Goal: Information Seeking & Learning: Learn about a topic

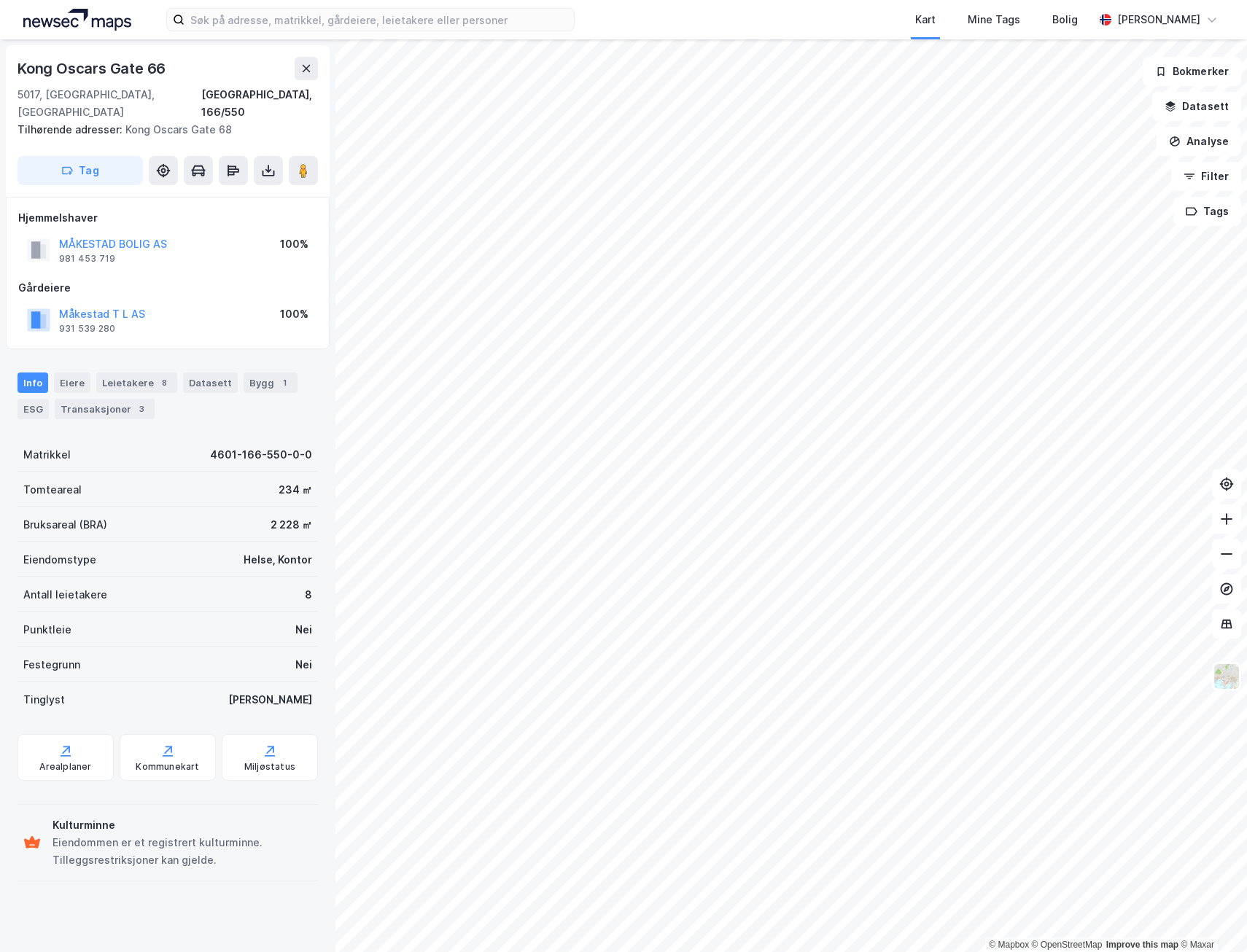
click at [88, 20] on img at bounding box center [77, 20] width 108 height 22
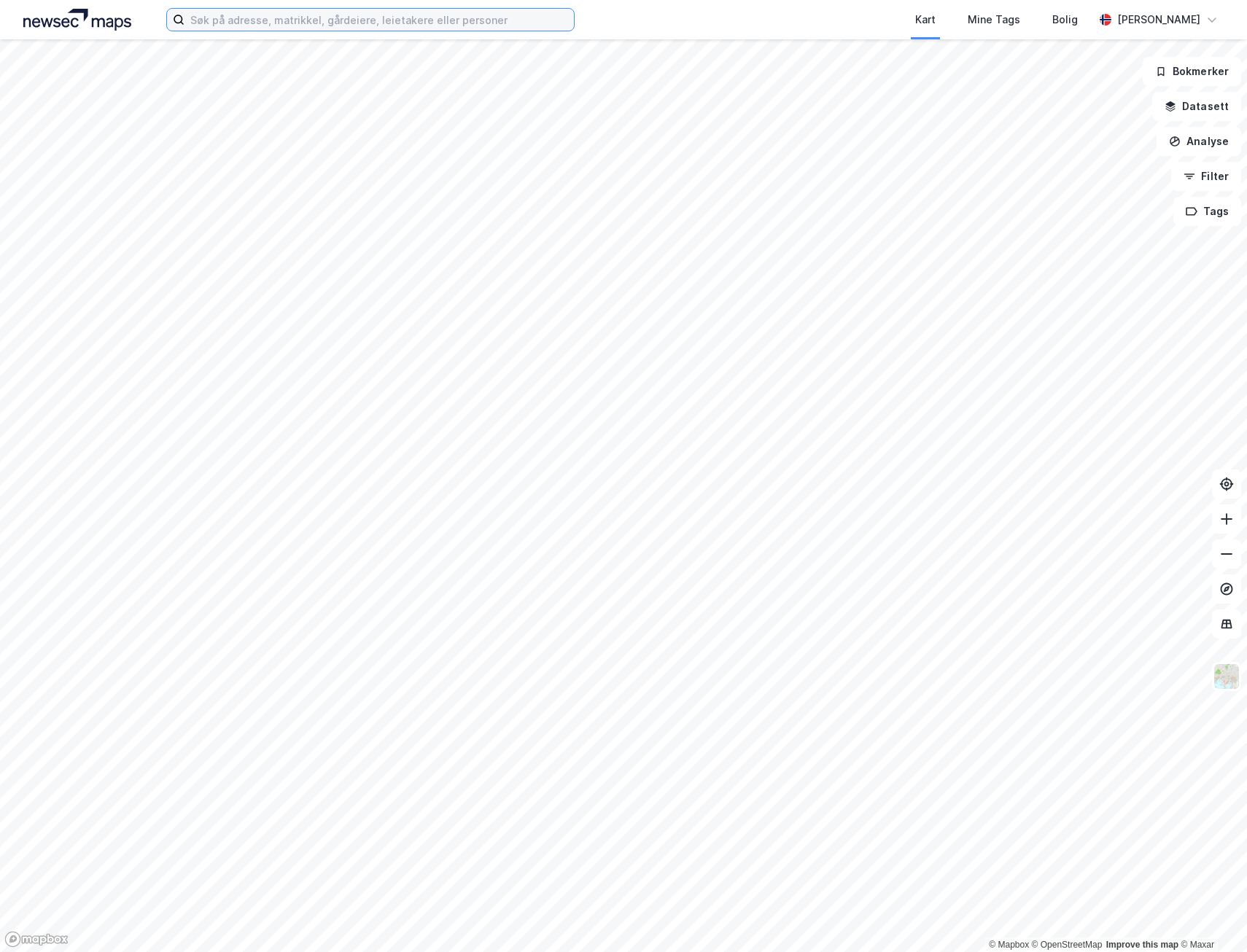
click at [231, 26] on input at bounding box center [379, 20] width 389 height 22
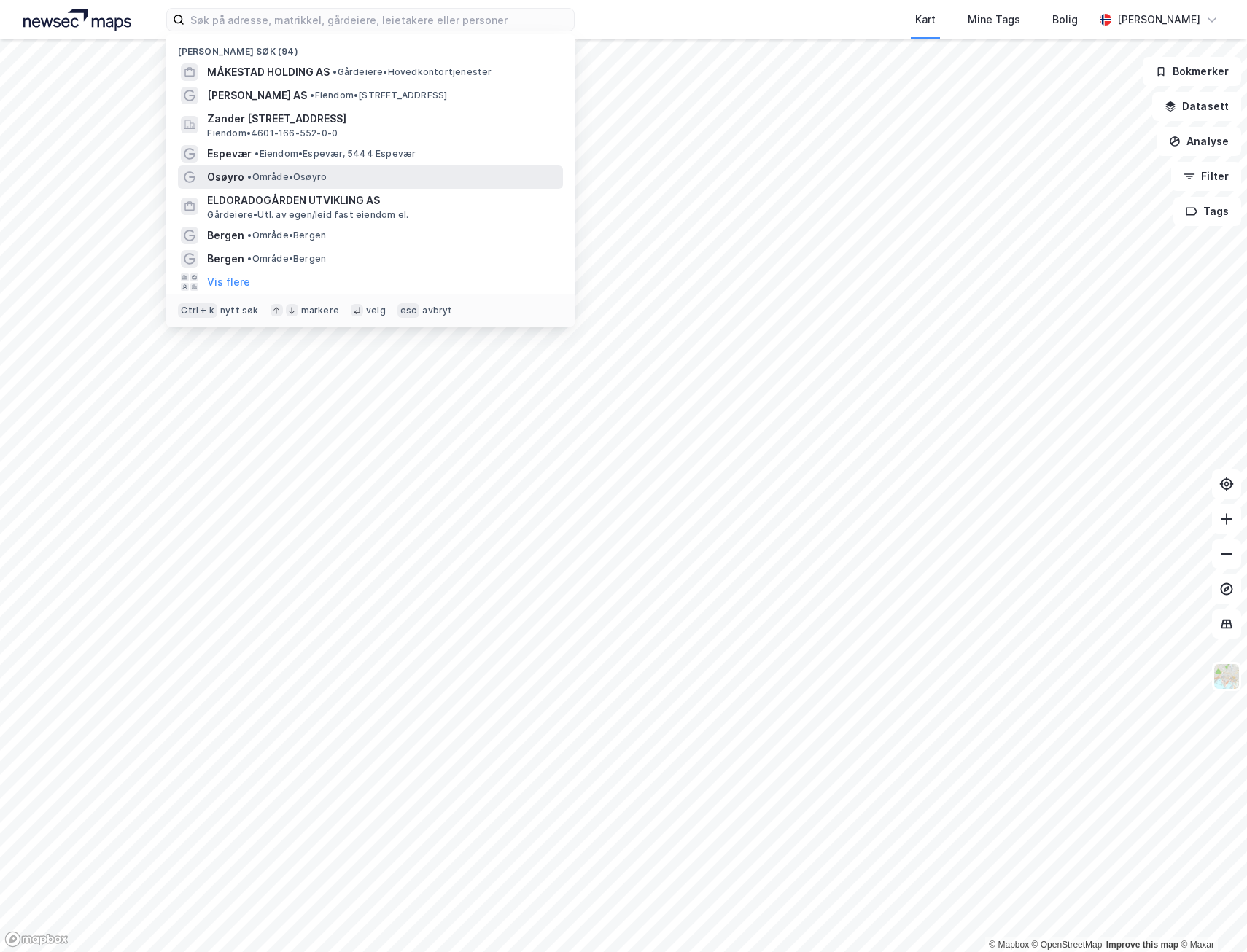
click at [236, 176] on span "Osøyro" at bounding box center [225, 176] width 37 height 17
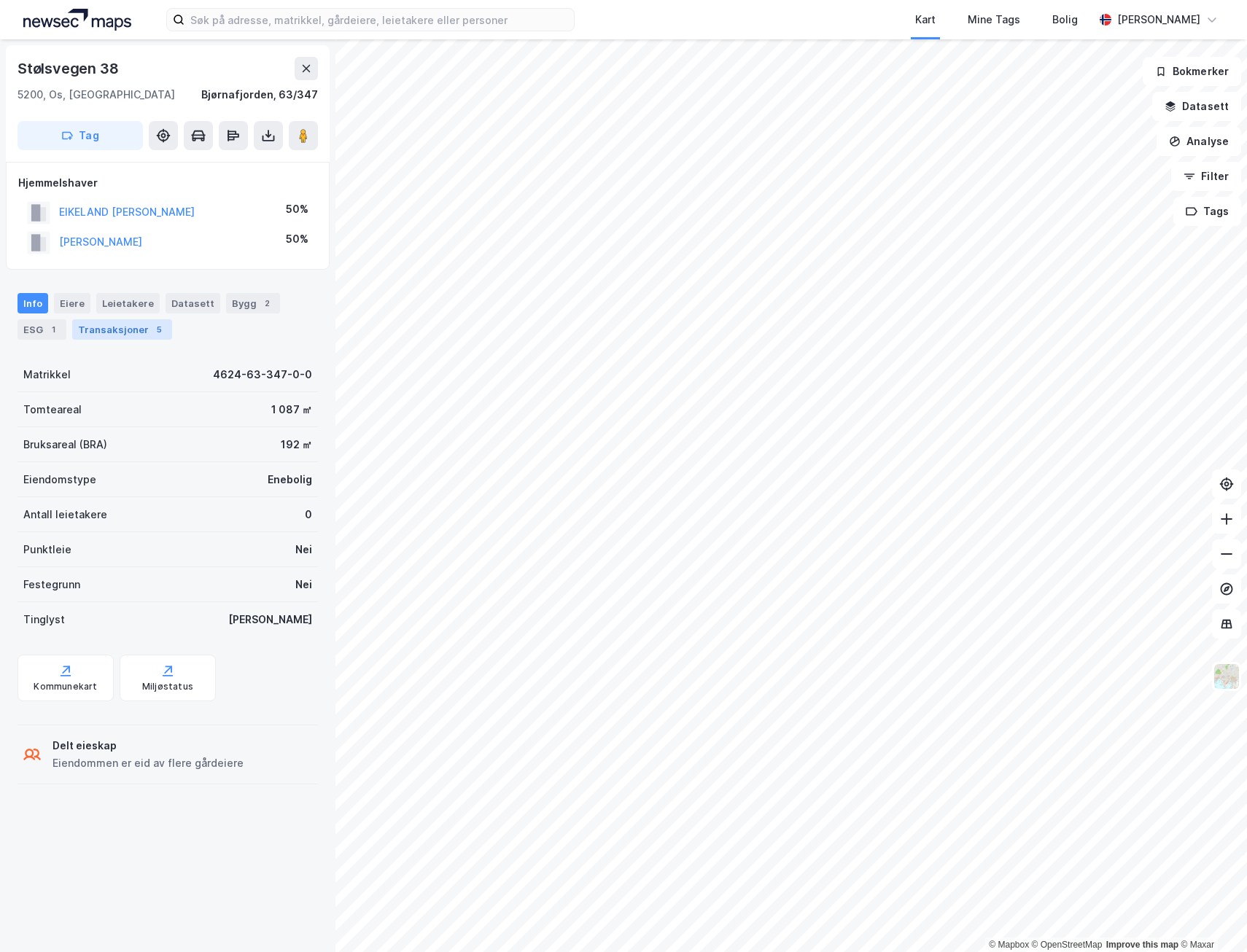
click at [156, 331] on div "5" at bounding box center [159, 329] width 15 height 15
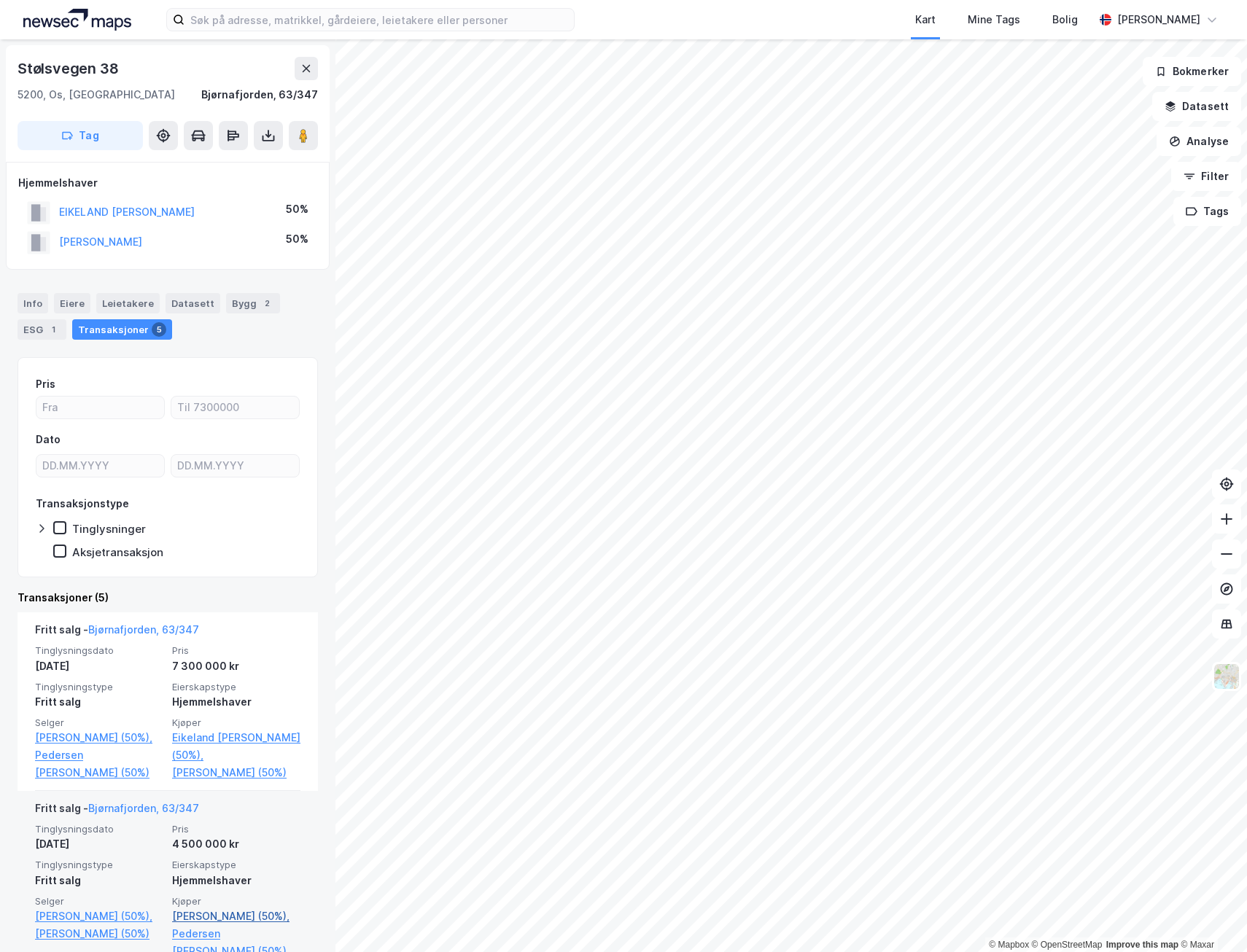
click at [186, 912] on link "[PERSON_NAME] (50%)," at bounding box center [236, 916] width 128 height 17
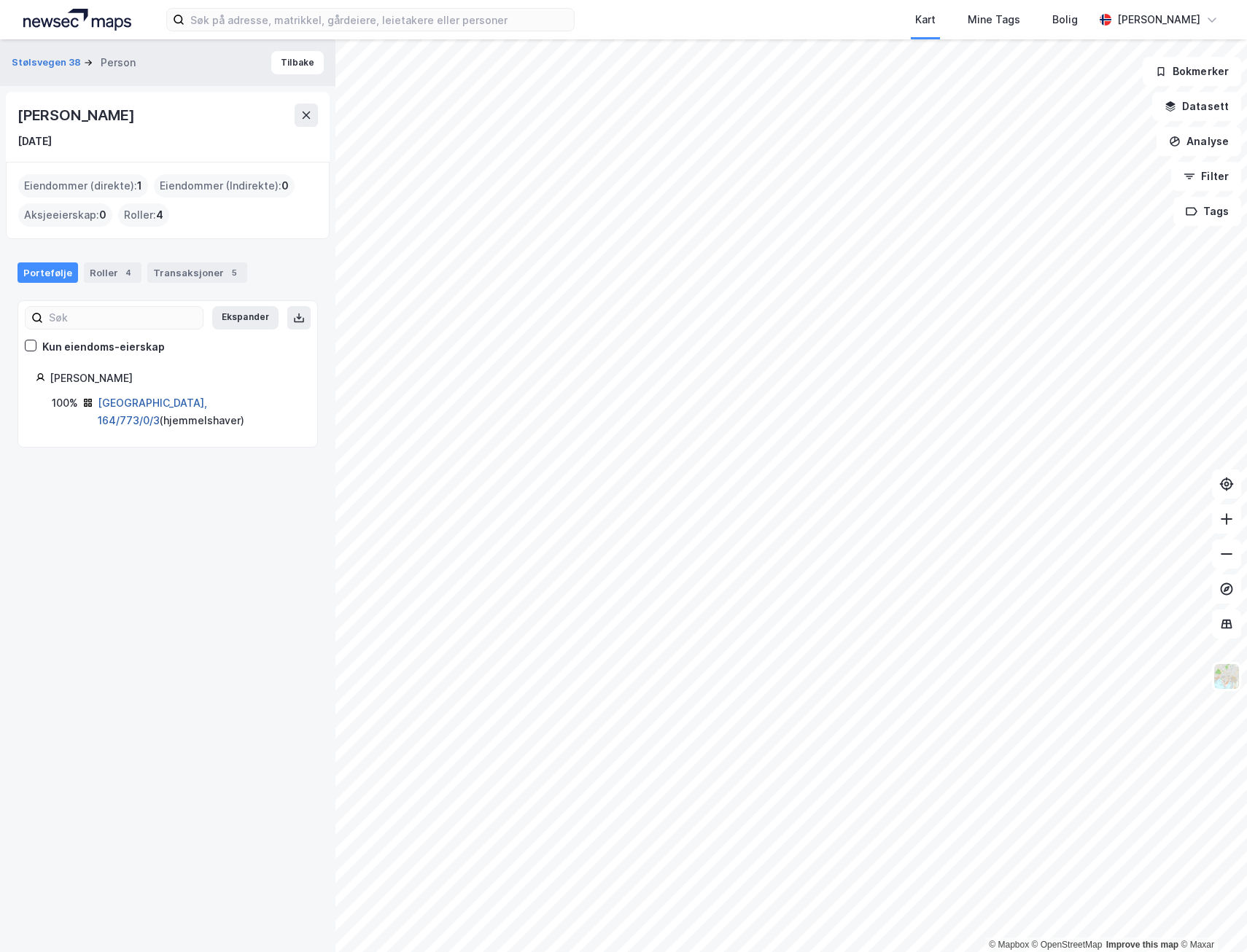
click at [156, 400] on link "[GEOGRAPHIC_DATA], 164/773/0/3" at bounding box center [152, 411] width 109 height 30
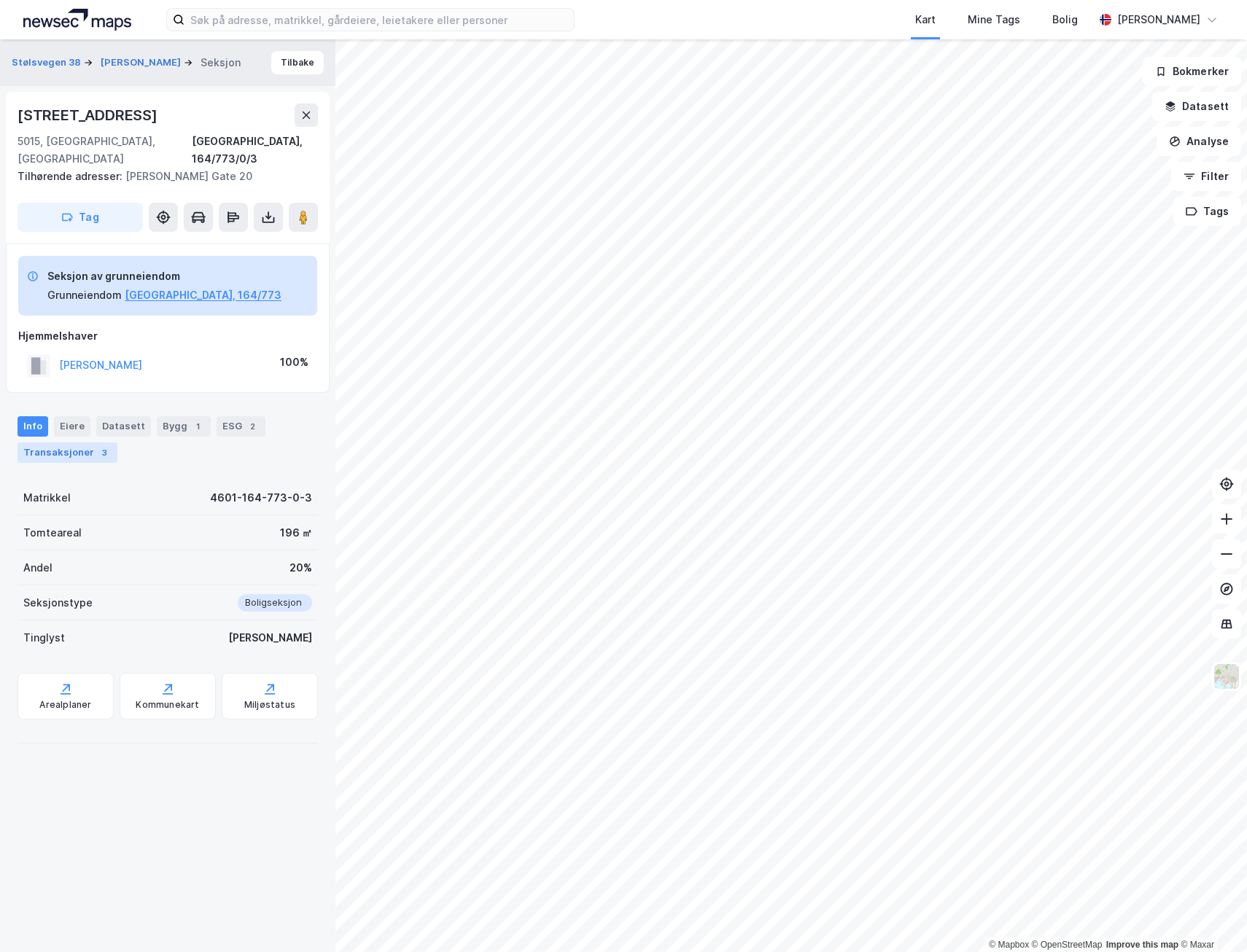
click at [39, 442] on div "Transaksjoner 3" at bounding box center [67, 452] width 100 height 21
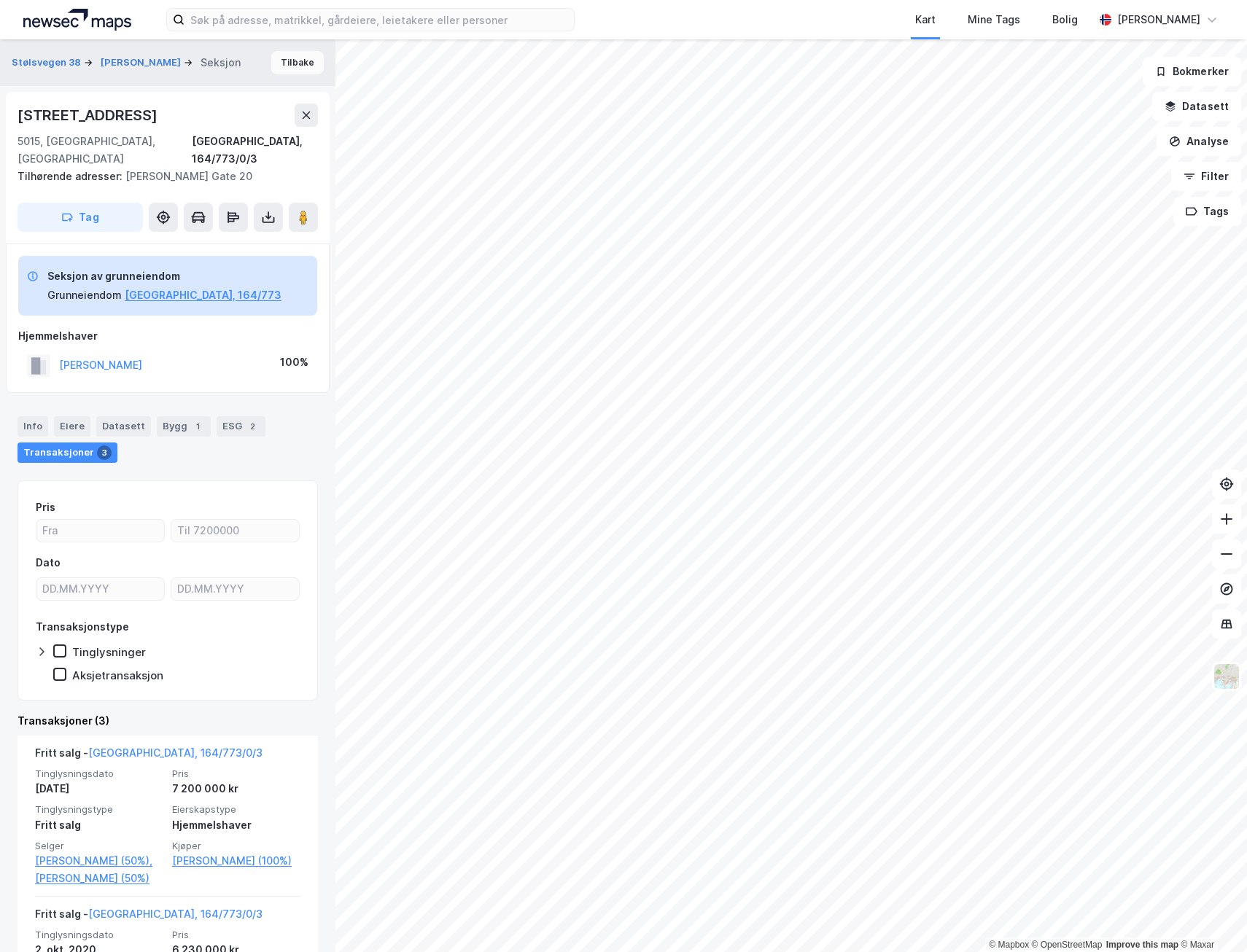
click at [282, 70] on button "Tilbake" at bounding box center [297, 63] width 52 height 23
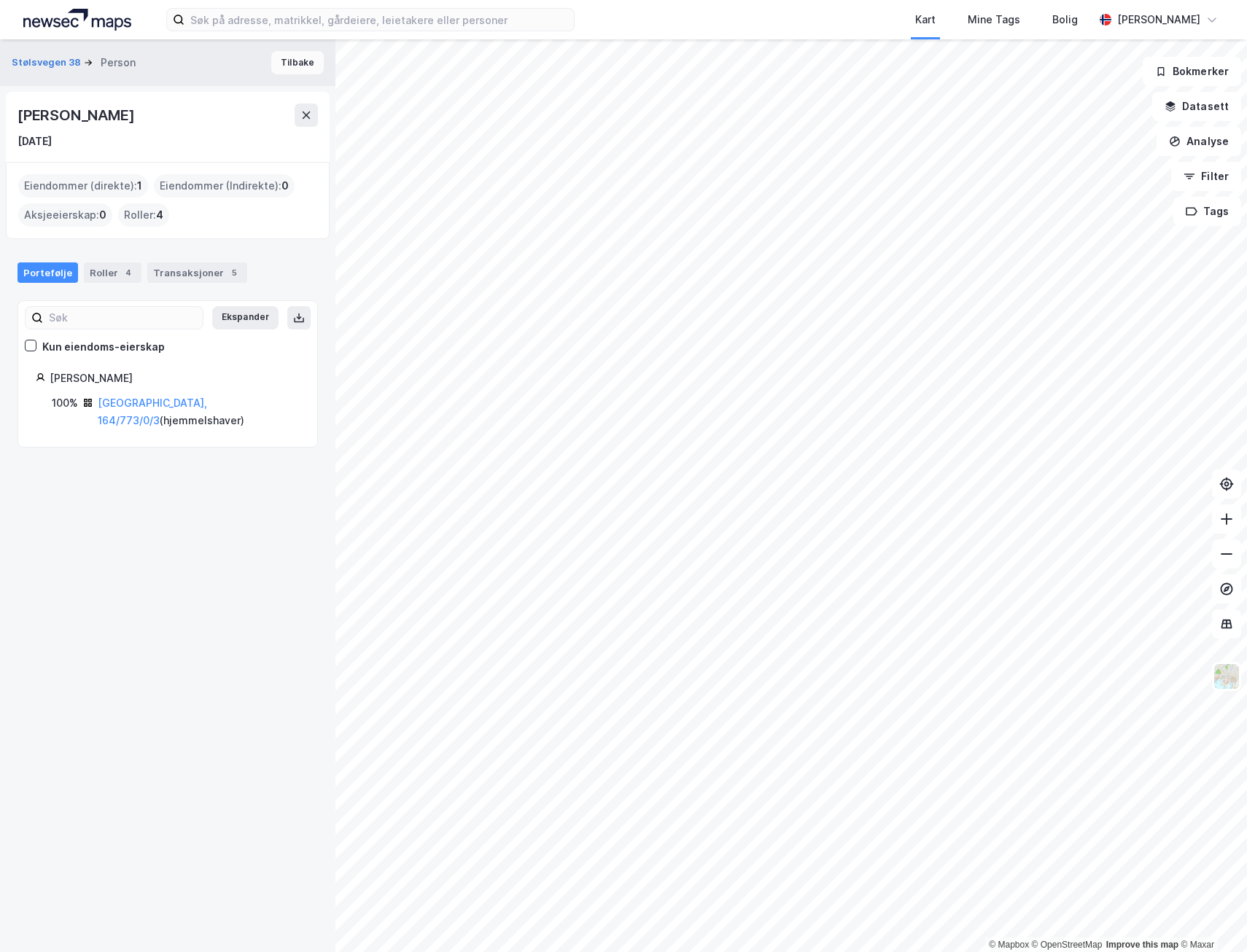
click at [288, 70] on button "Tilbake" at bounding box center [297, 63] width 52 height 23
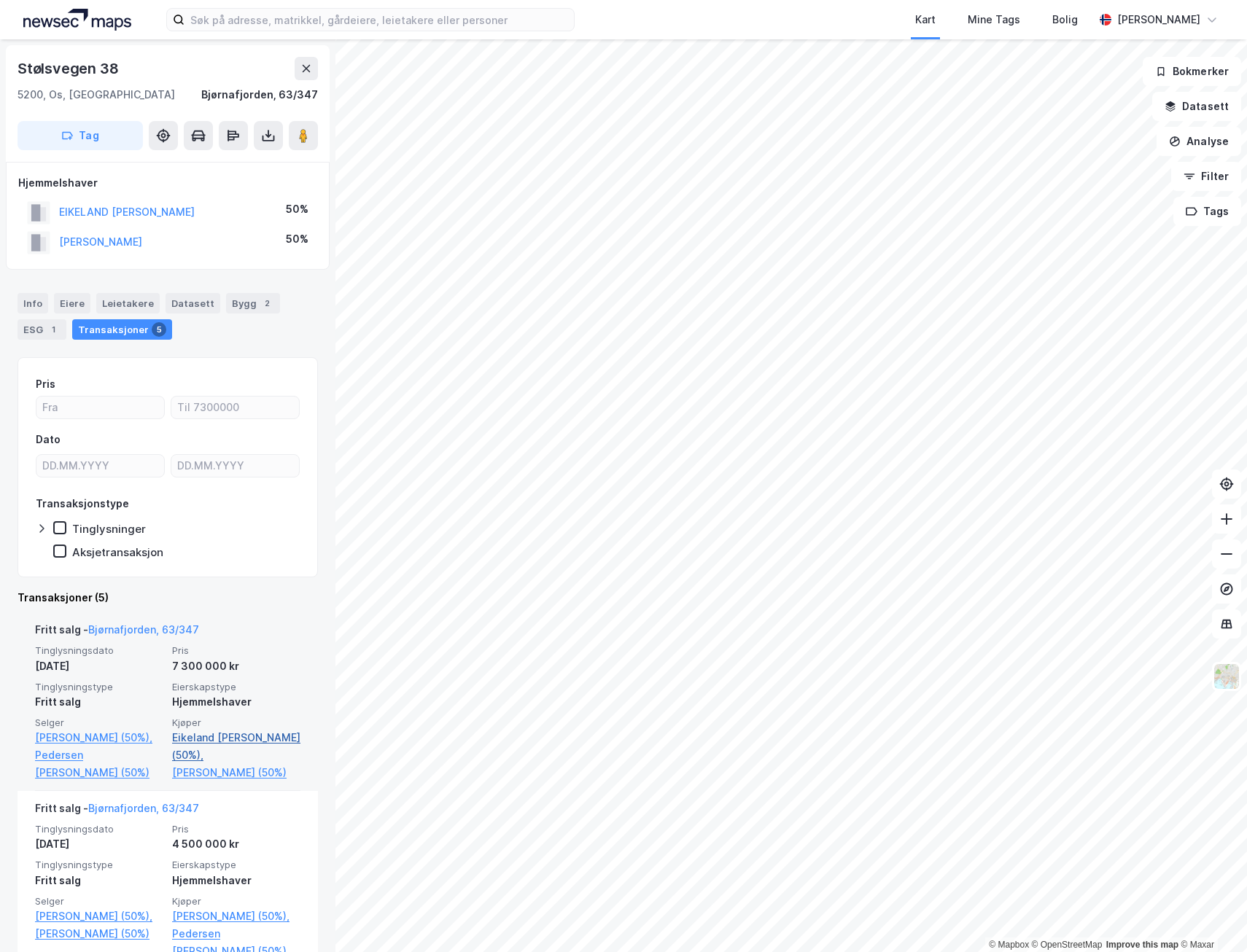
click at [206, 751] on link "Eikeland [PERSON_NAME] (50%)," at bounding box center [236, 747] width 128 height 35
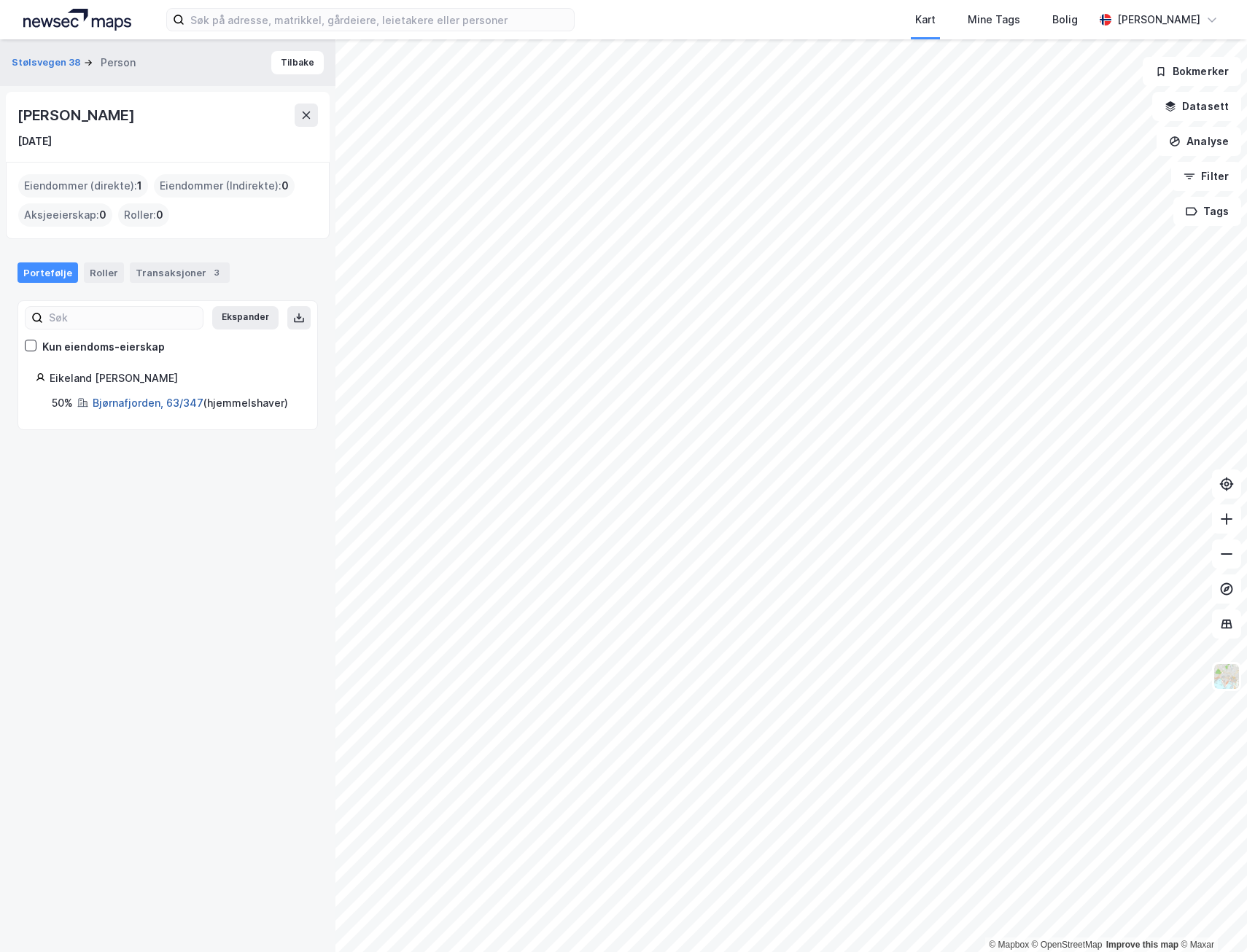
click at [112, 400] on link "Bjørnafjorden, 63/347" at bounding box center [148, 402] width 111 height 12
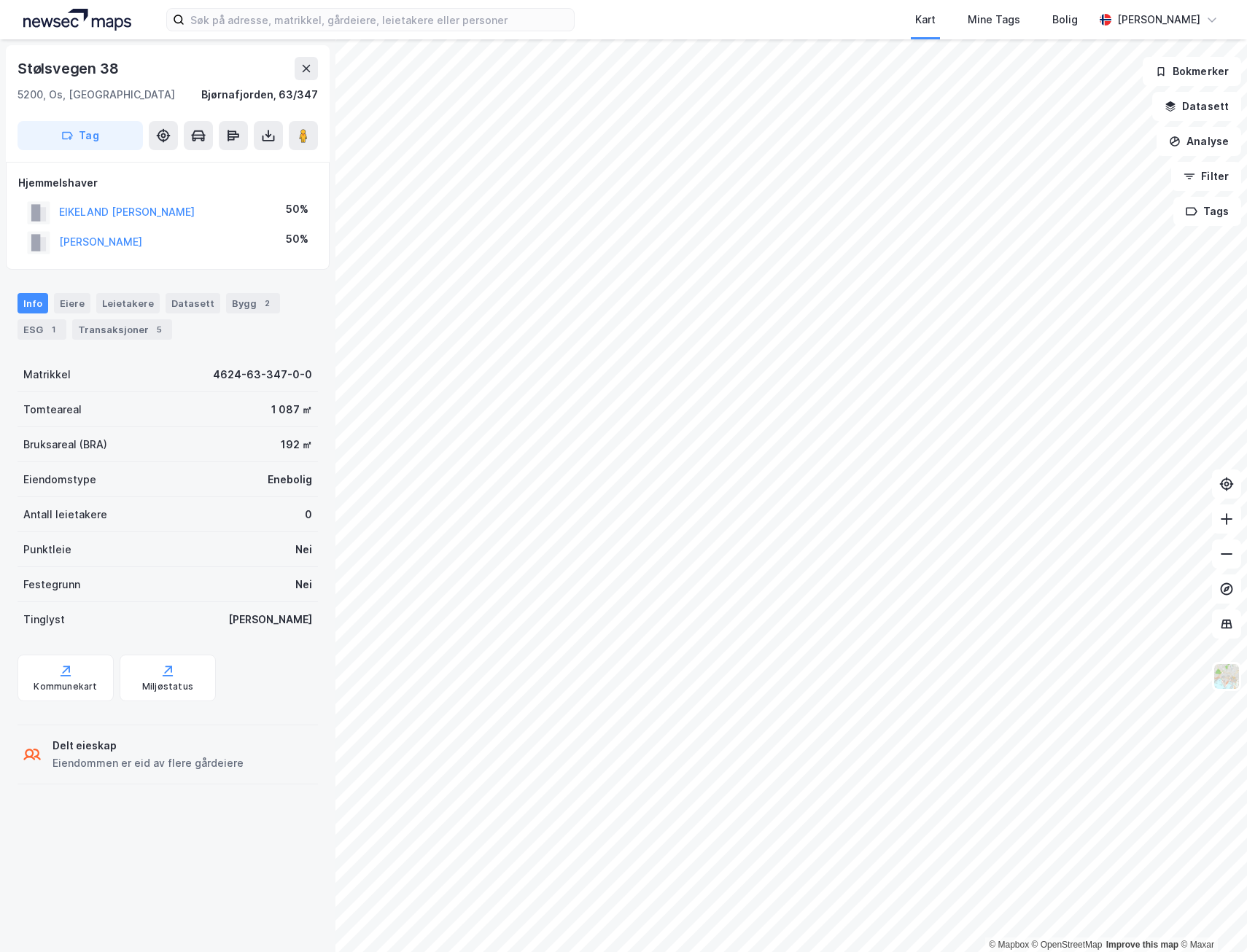
click at [113, 316] on div "Info [PERSON_NAME] Datasett Bygg 2 ESG 1 Transaksjoner 5" at bounding box center [167, 316] width 301 height 46
click at [113, 329] on div "Transaksjoner 5" at bounding box center [122, 329] width 100 height 21
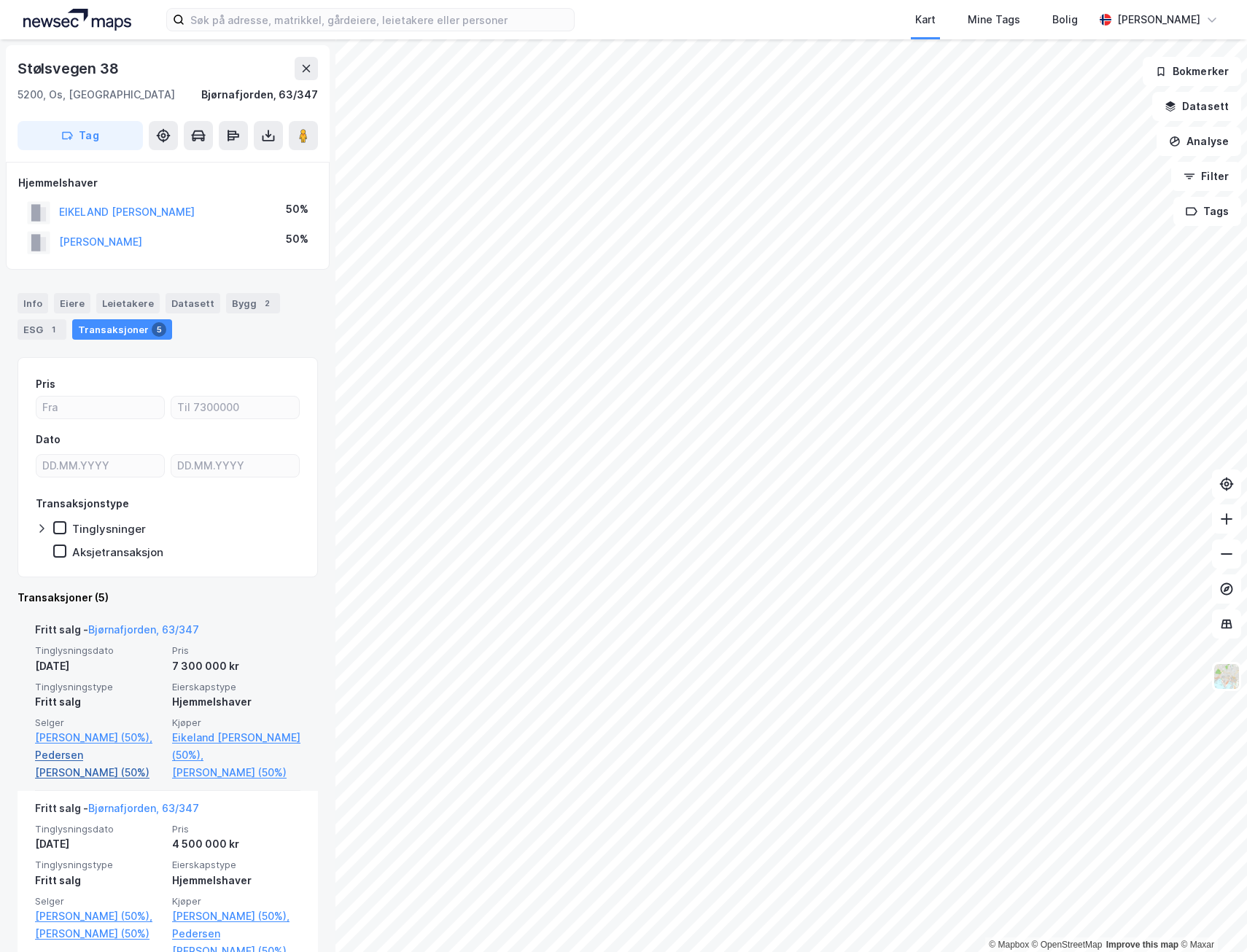
click at [90, 760] on link "Pedersen [PERSON_NAME] (50%)" at bounding box center [99, 764] width 128 height 35
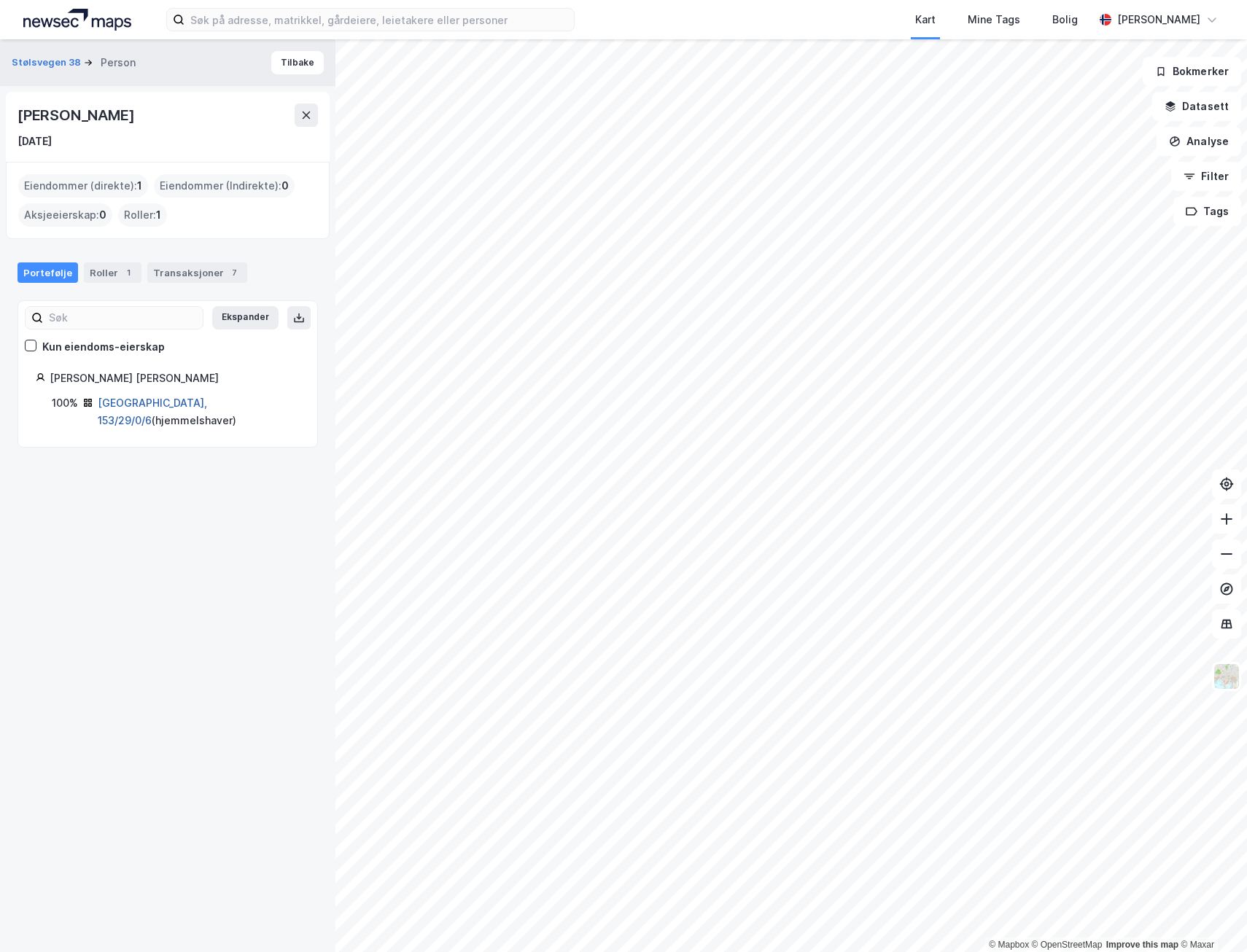
click at [135, 401] on link "[GEOGRAPHIC_DATA], 153/29/0/6" at bounding box center [152, 411] width 109 height 30
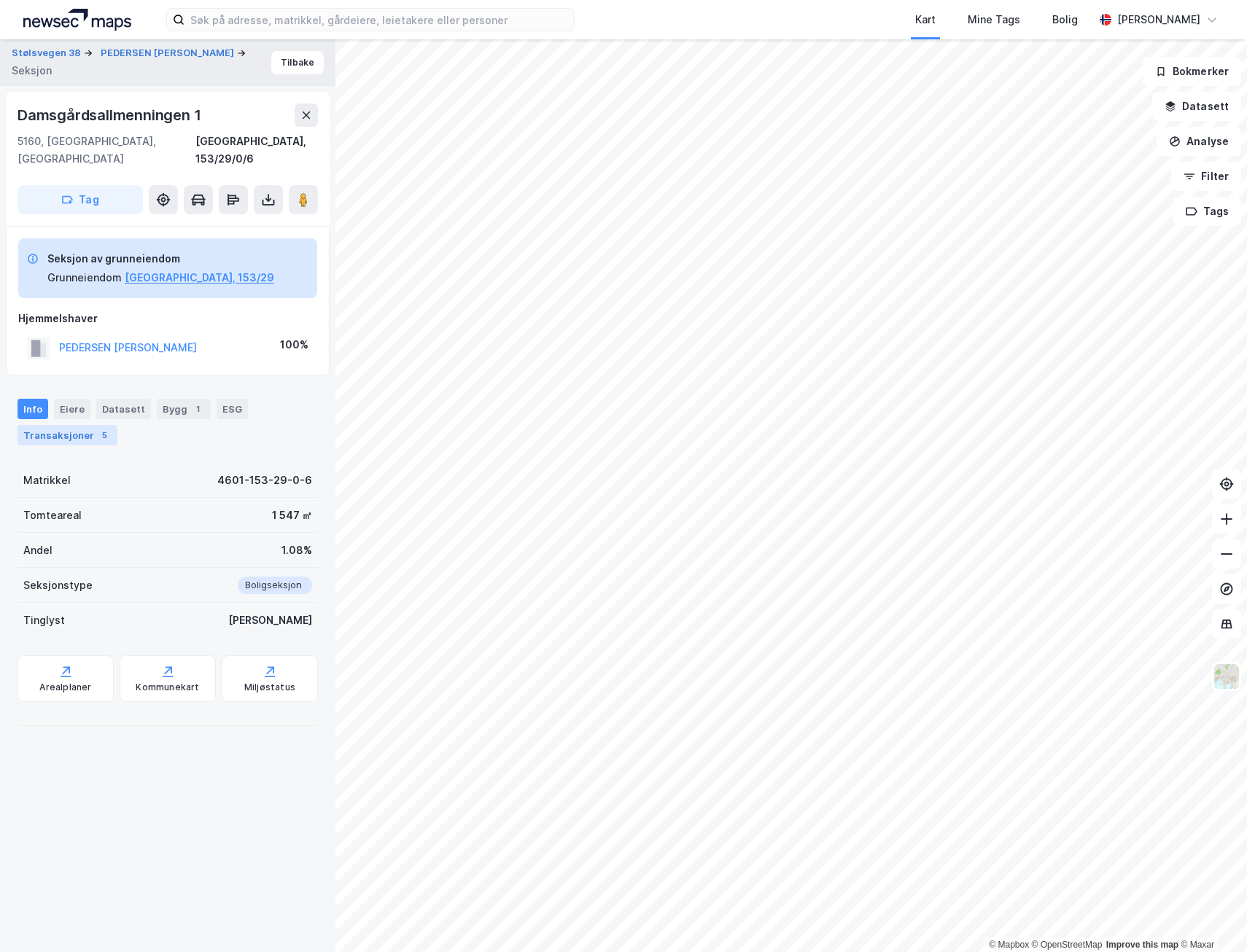
click at [84, 425] on div "Transaksjoner 5" at bounding box center [67, 435] width 100 height 21
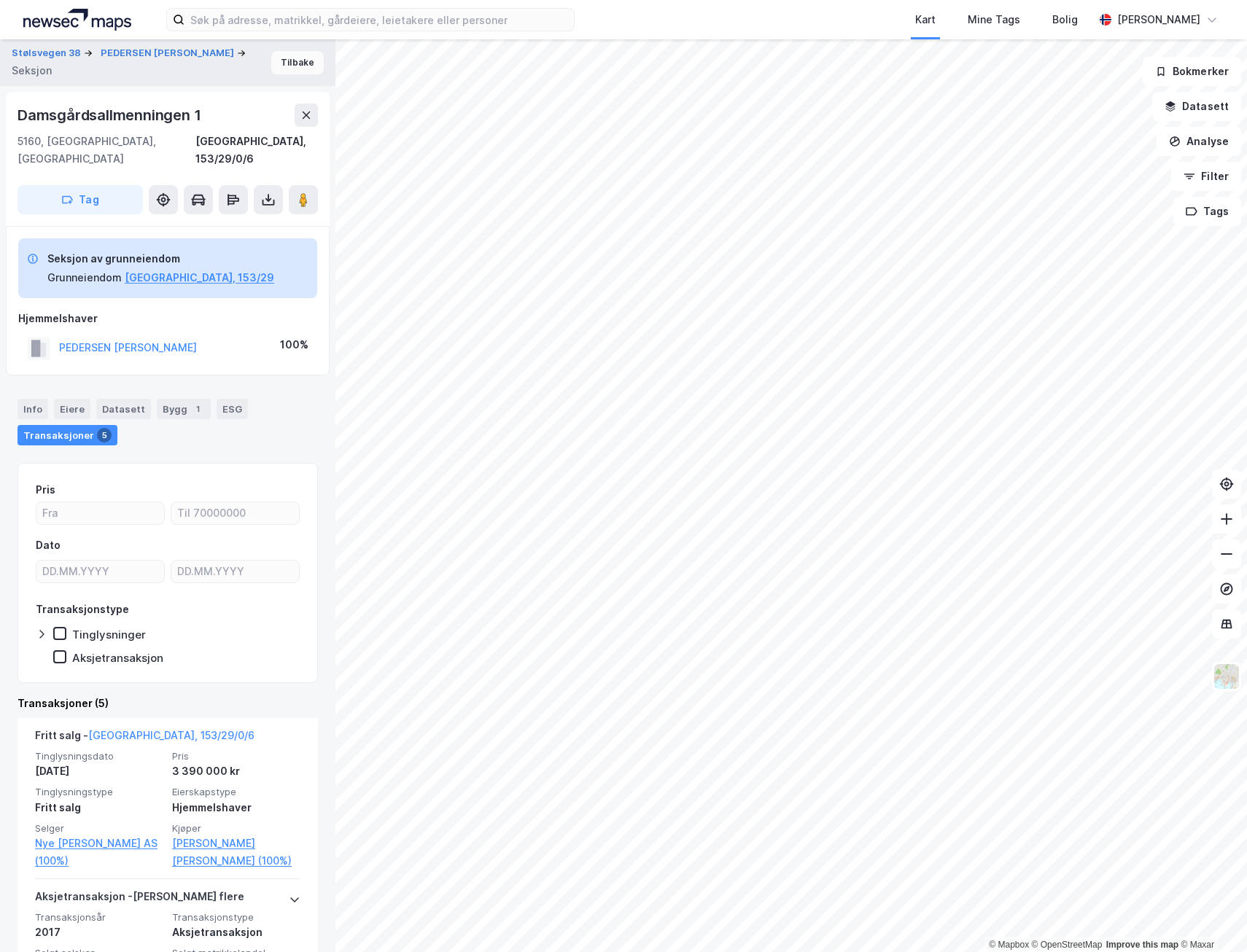
click at [291, 72] on button "Tilbake" at bounding box center [297, 63] width 52 height 23
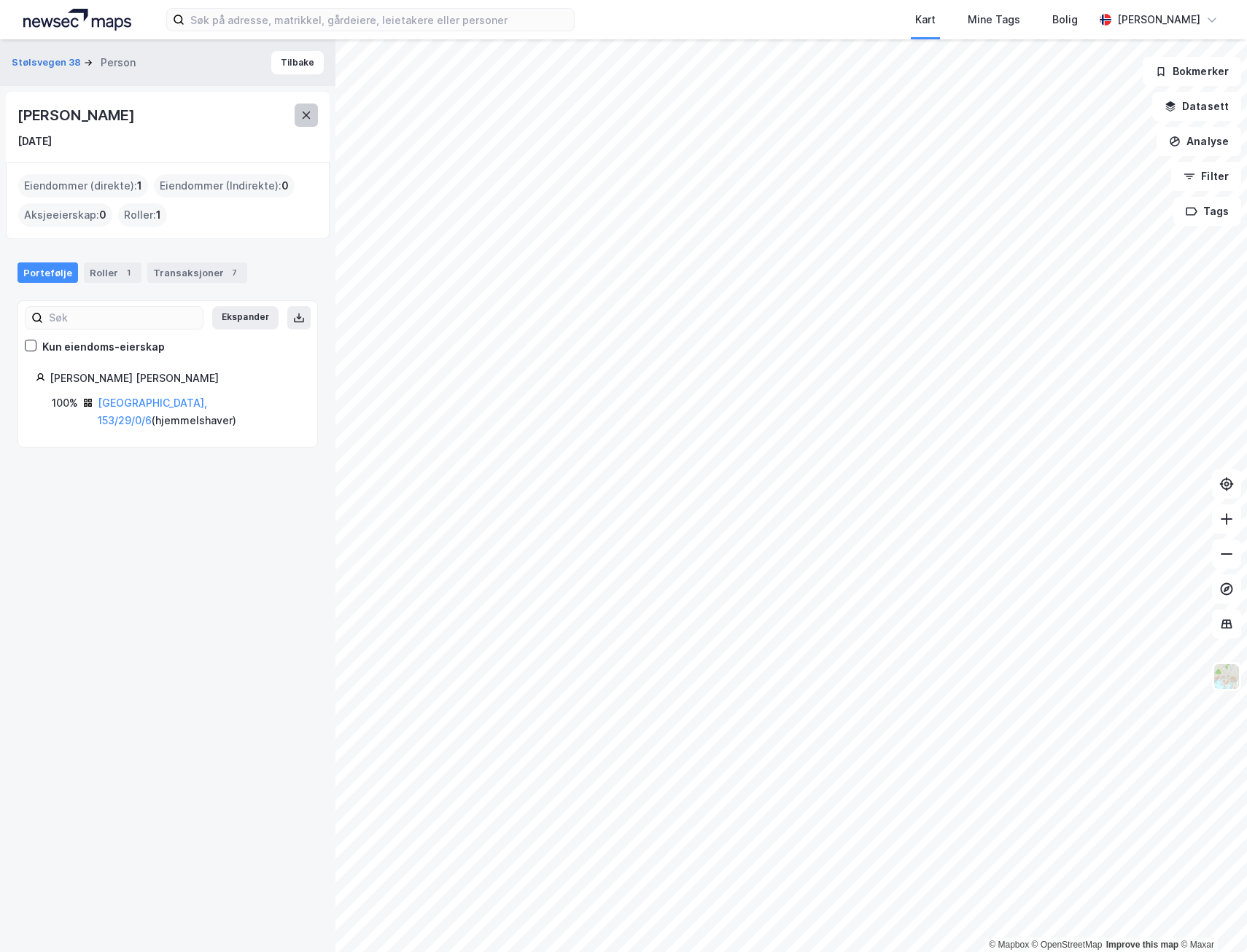
click at [302, 120] on icon at bounding box center [306, 115] width 12 height 12
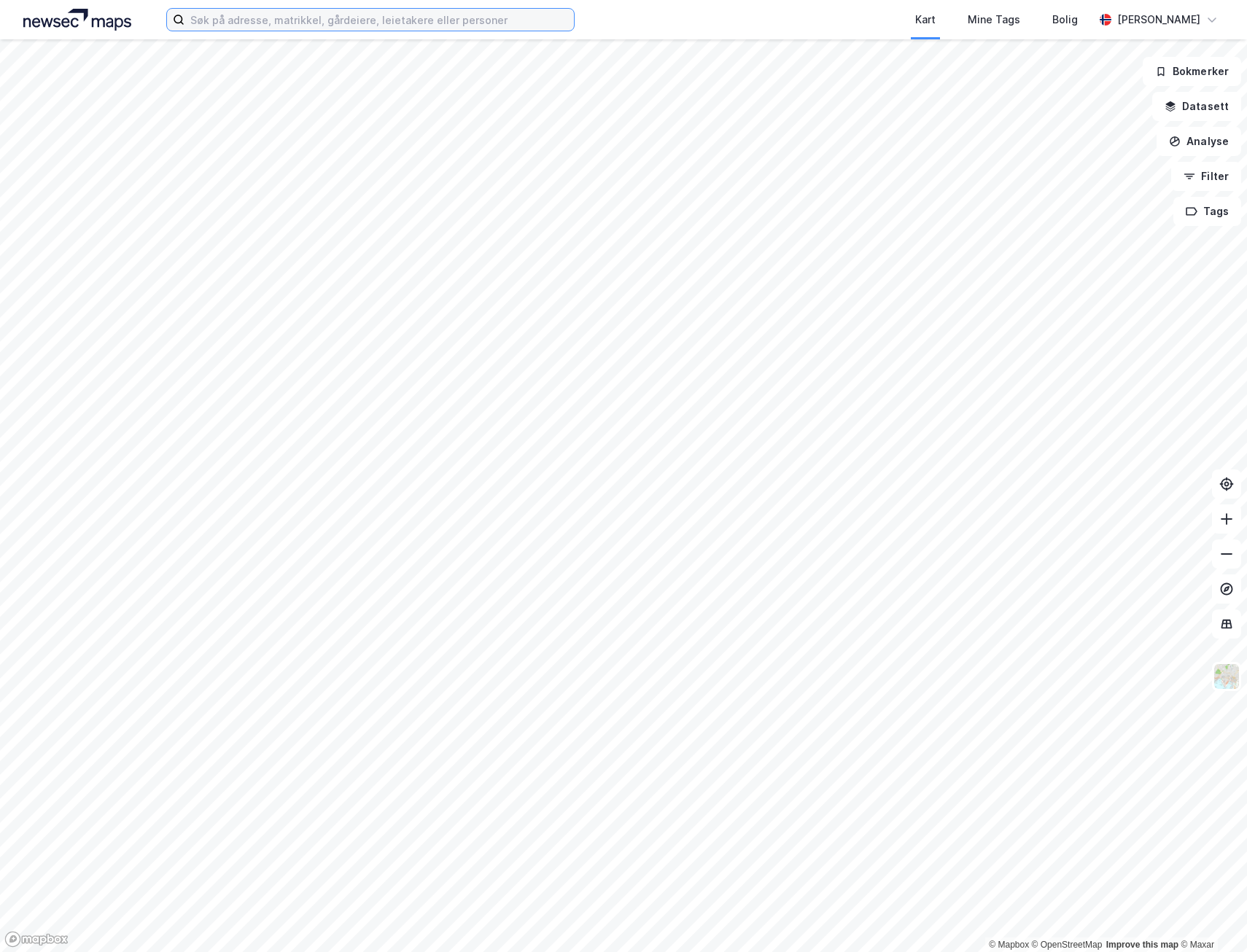
click at [192, 22] on input at bounding box center [379, 20] width 389 height 22
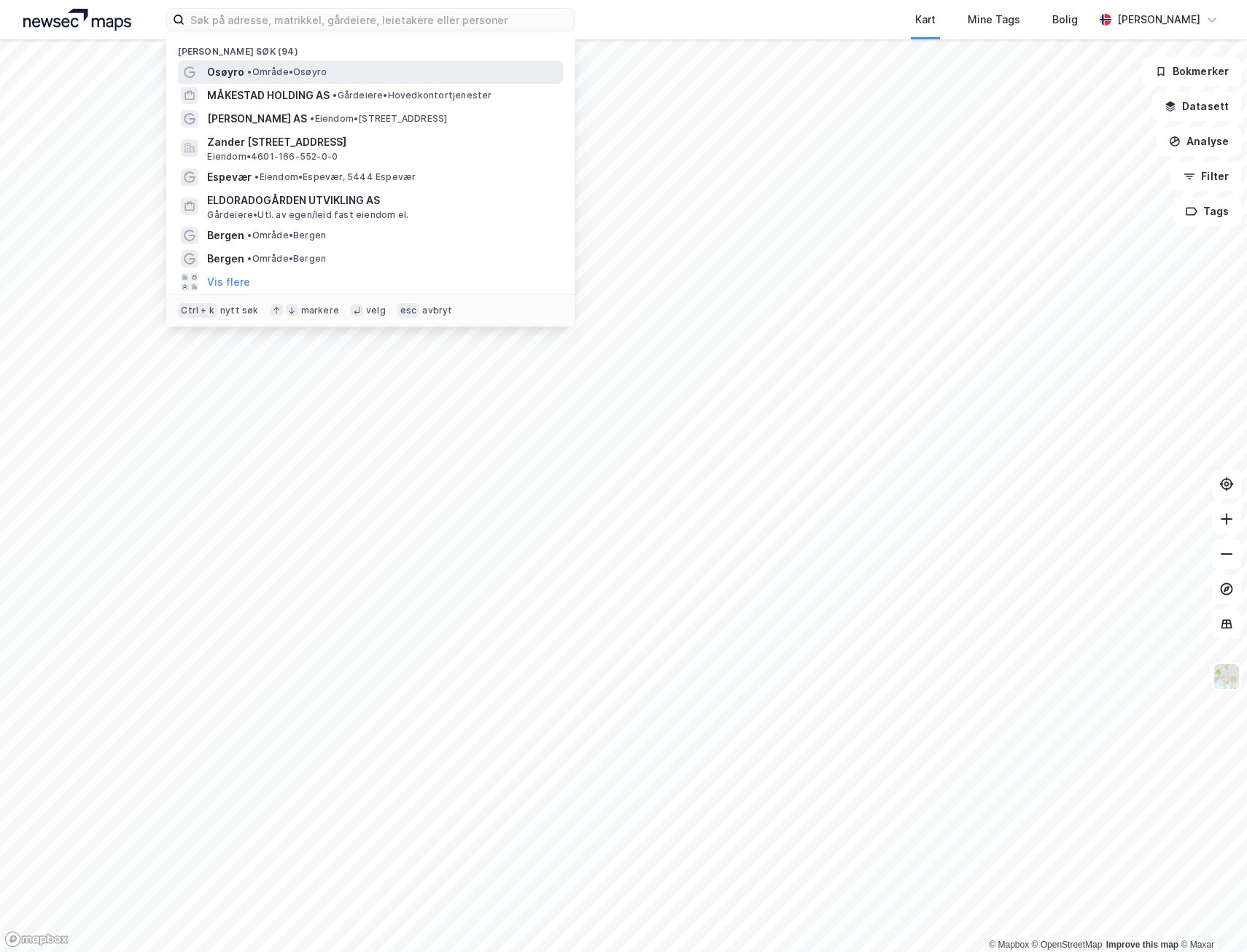
click at [243, 70] on div "Osøyro • Område • [GEOGRAPHIC_DATA]" at bounding box center [383, 72] width 353 height 17
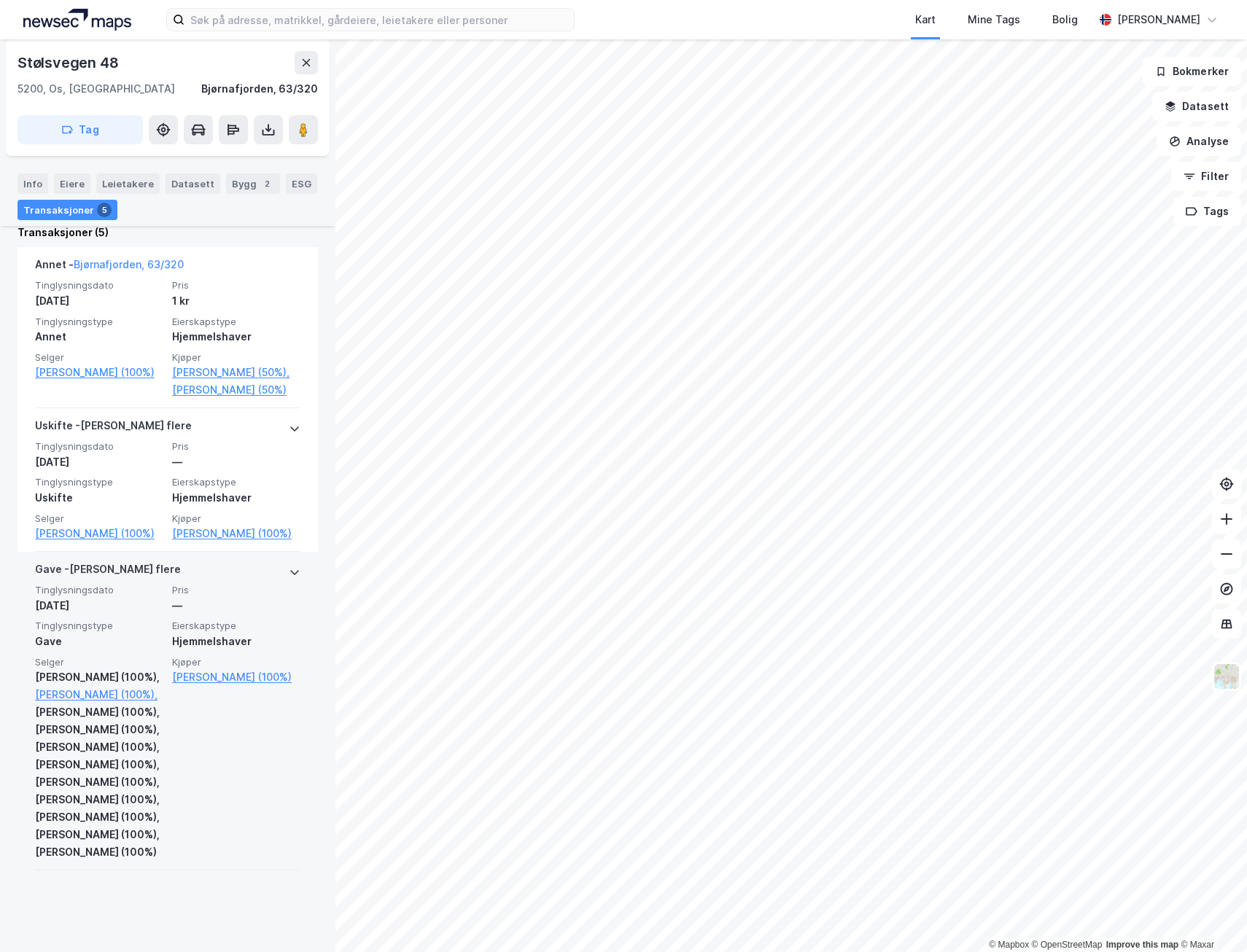
scroll to position [364, 0]
